Goal: Find specific page/section

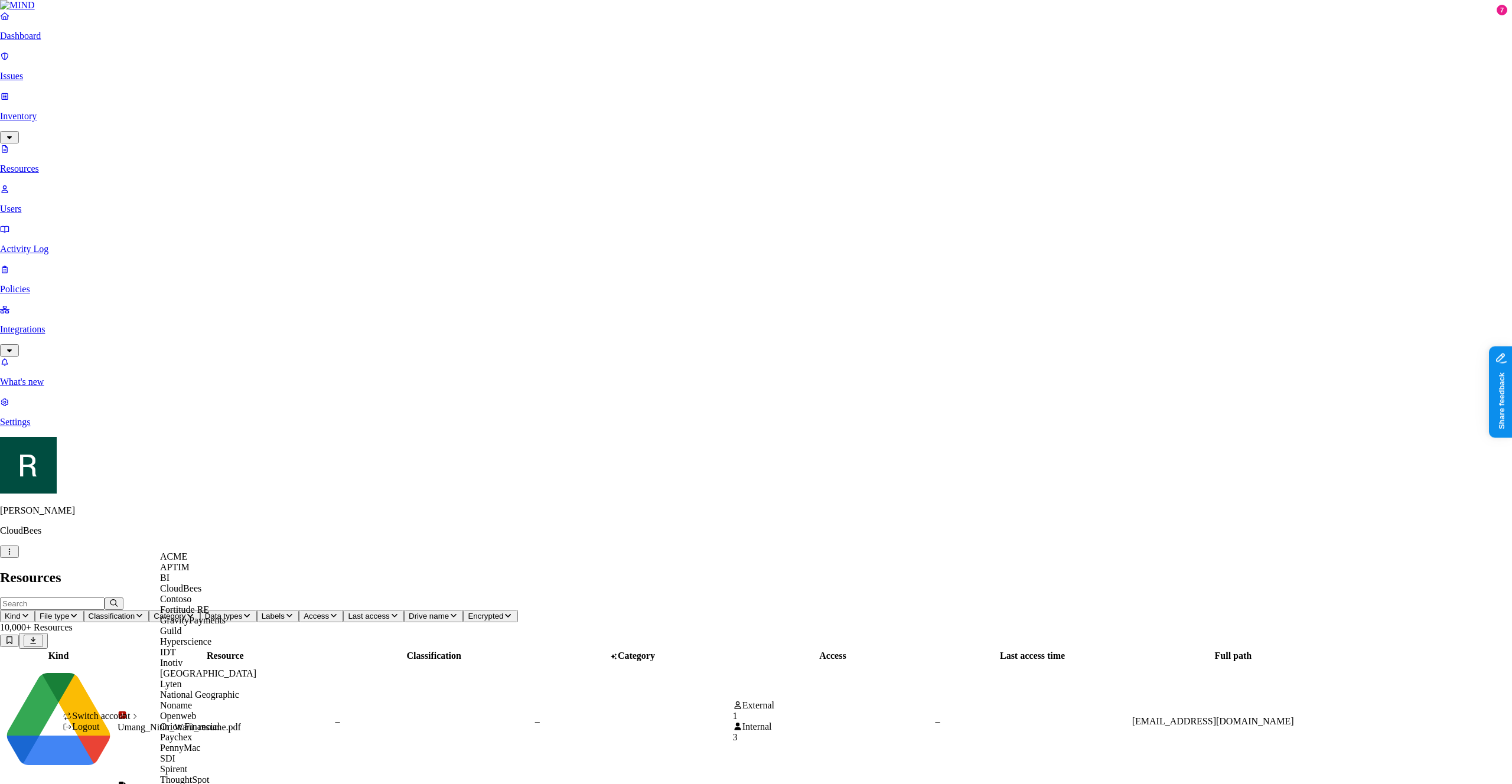
scroll to position [84, 0]
click at [207, 700] on span "National Geographic" at bounding box center [199, 694] width 79 height 10
